Goal: Find specific page/section: Find specific page/section

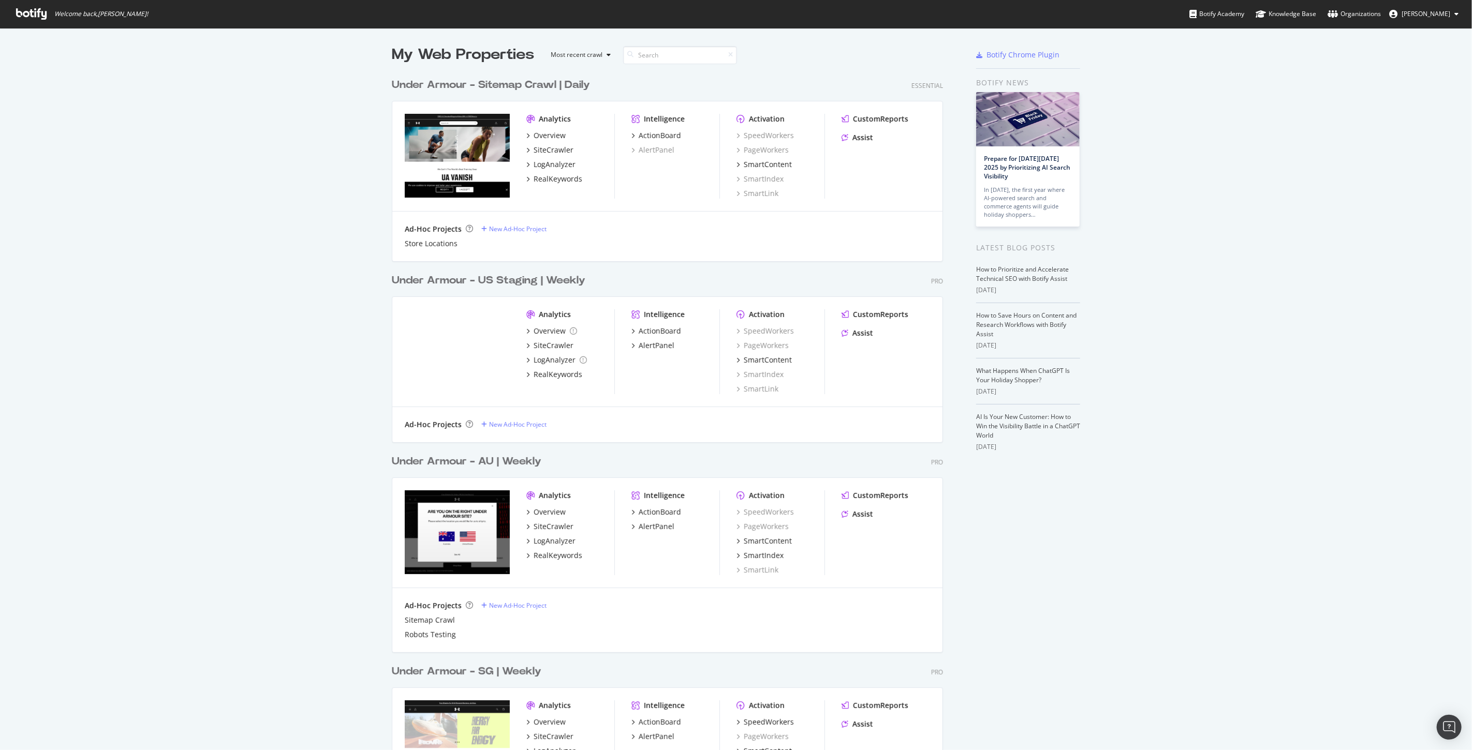
scroll to position [742, 1455]
